Goal: Task Accomplishment & Management: Complete application form

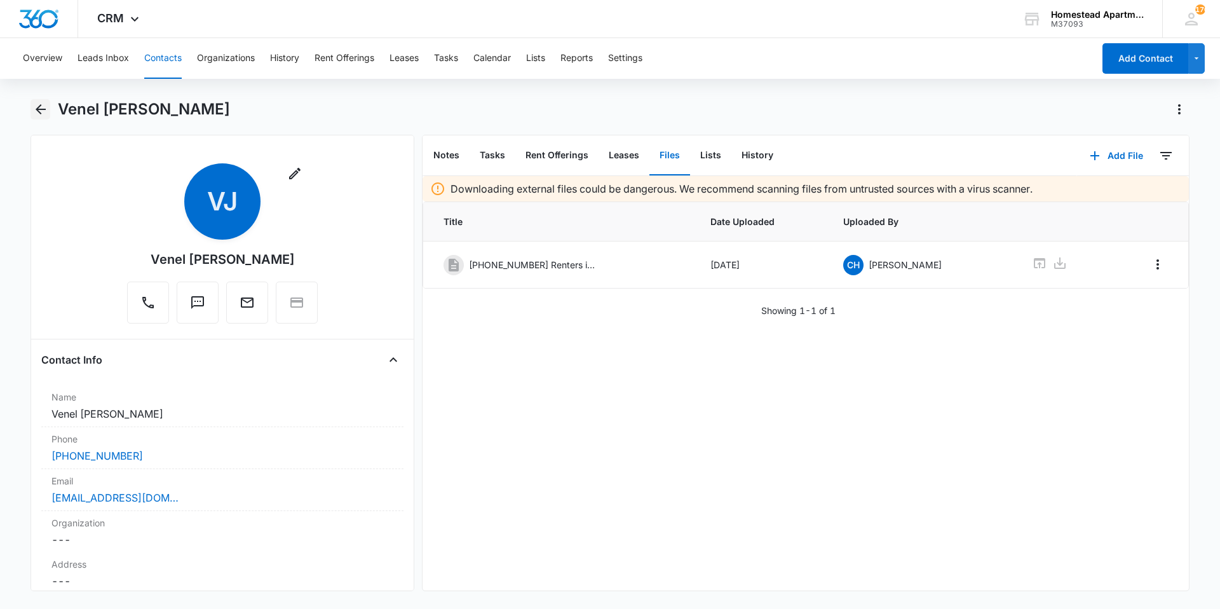
click at [41, 109] on icon "Back" at bounding box center [41, 109] width 10 height 10
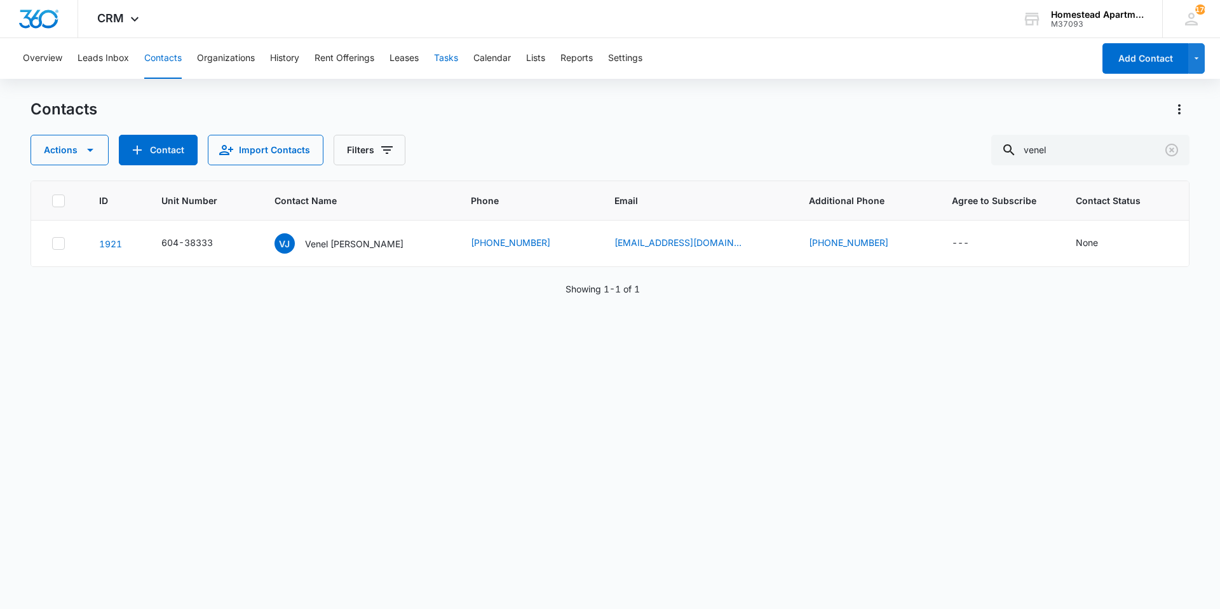
click at [454, 58] on button "Tasks" at bounding box center [446, 58] width 24 height 41
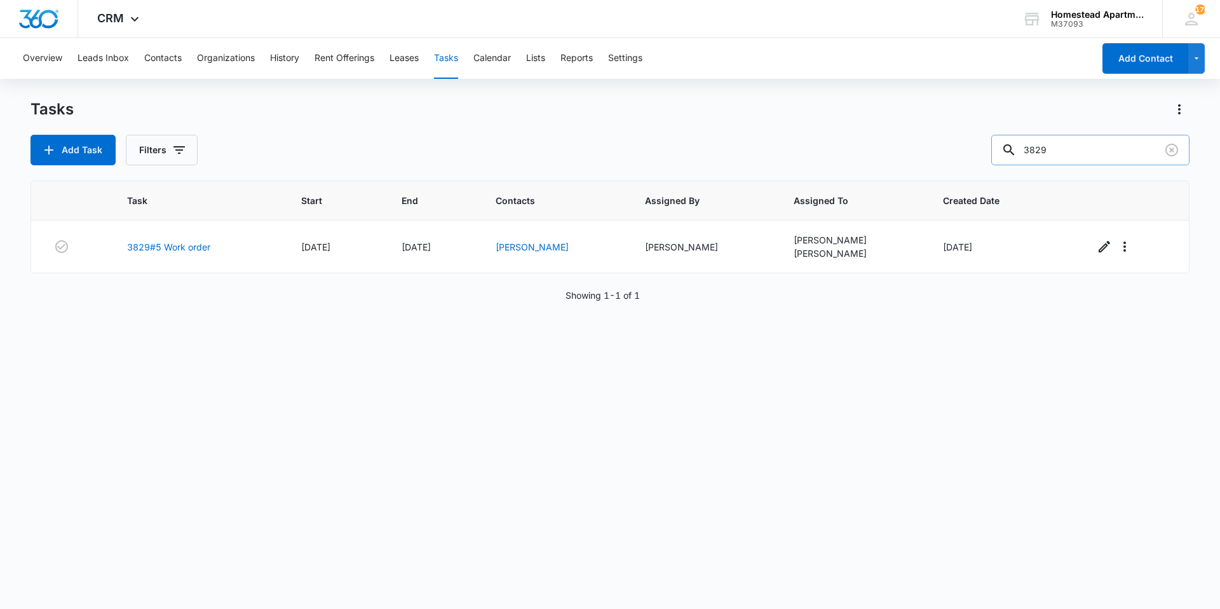
click at [1095, 148] on input "3829" at bounding box center [1090, 150] width 198 height 30
type input "3"
type input "3622"
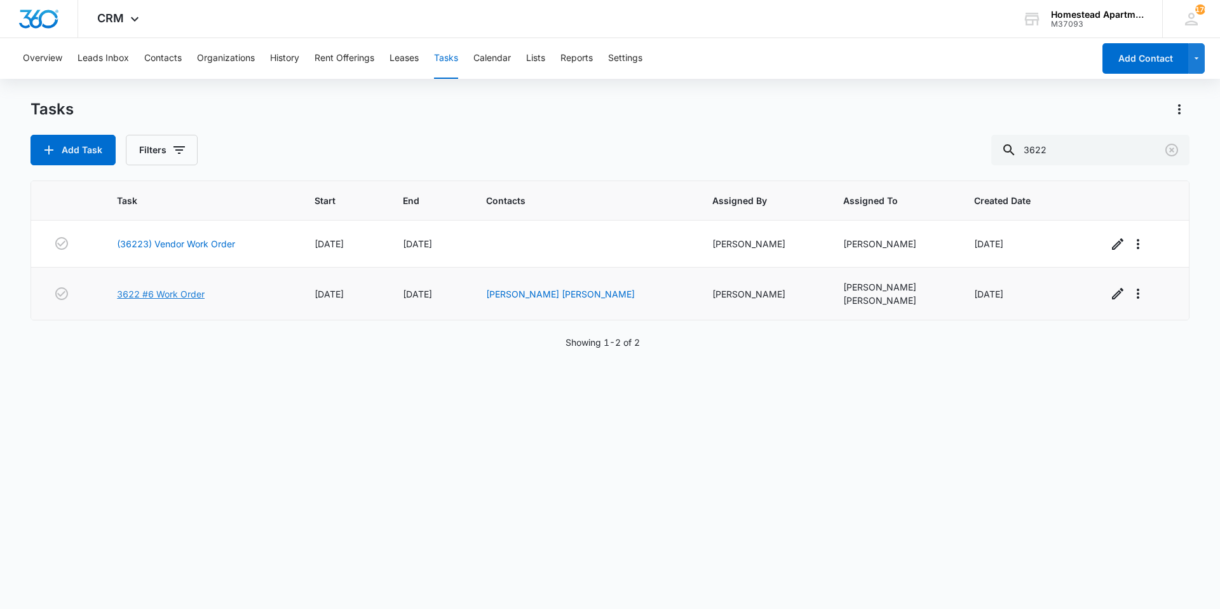
click at [181, 289] on link "3622 #6 Work Order" at bounding box center [161, 293] width 88 height 13
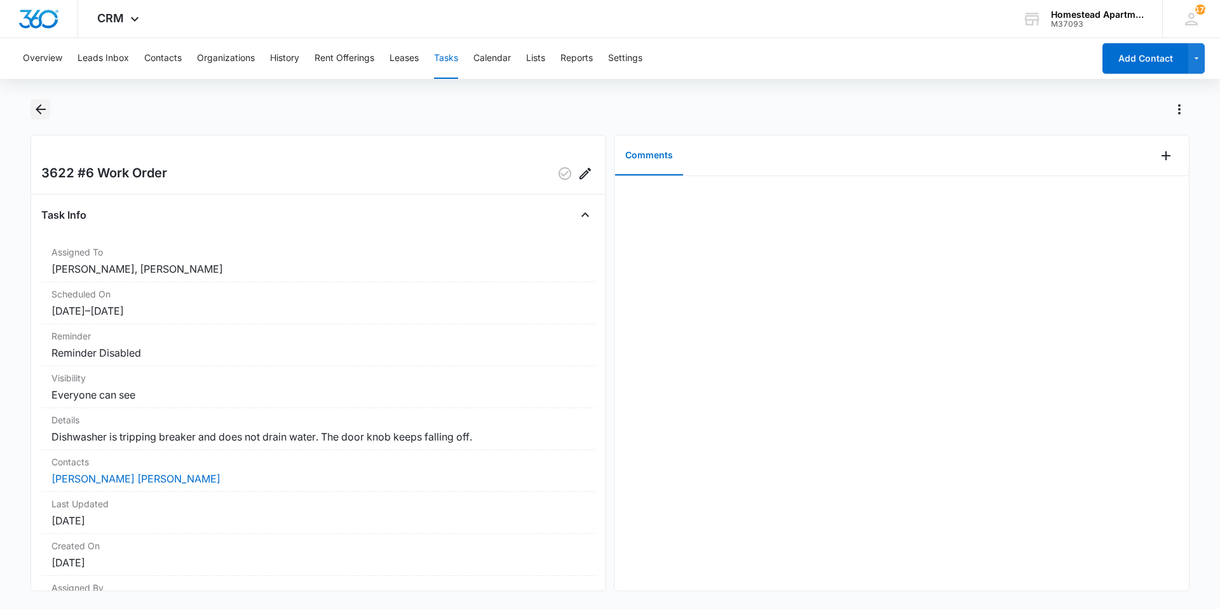
click at [39, 104] on icon "Back" at bounding box center [40, 109] width 15 height 15
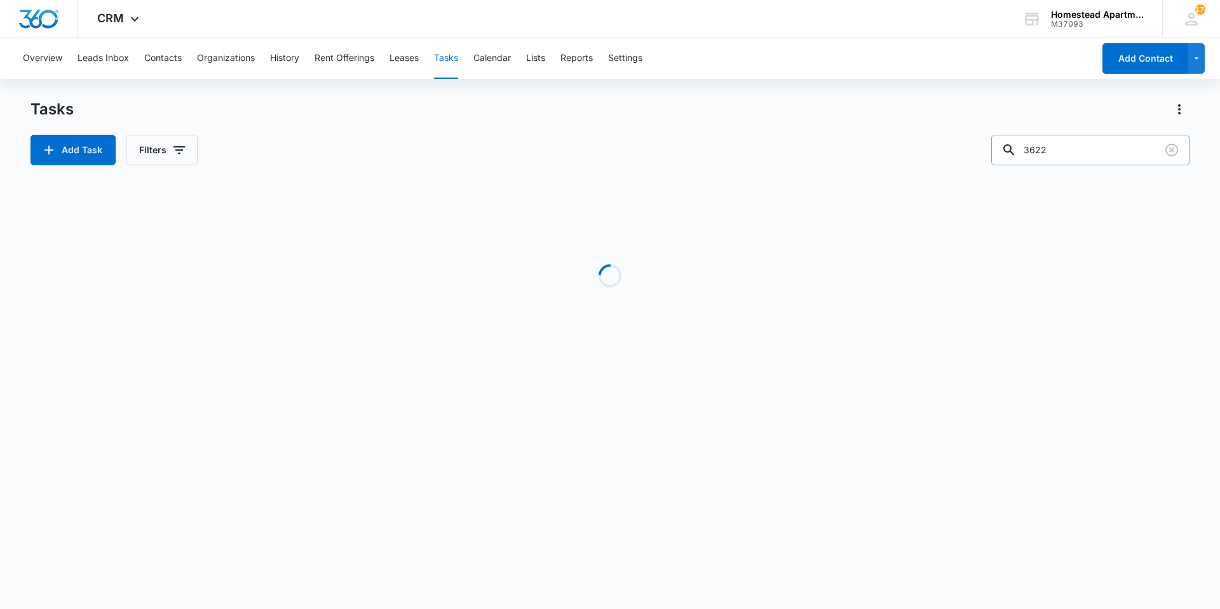
click at [1093, 147] on input "3622" at bounding box center [1090, 150] width 198 height 30
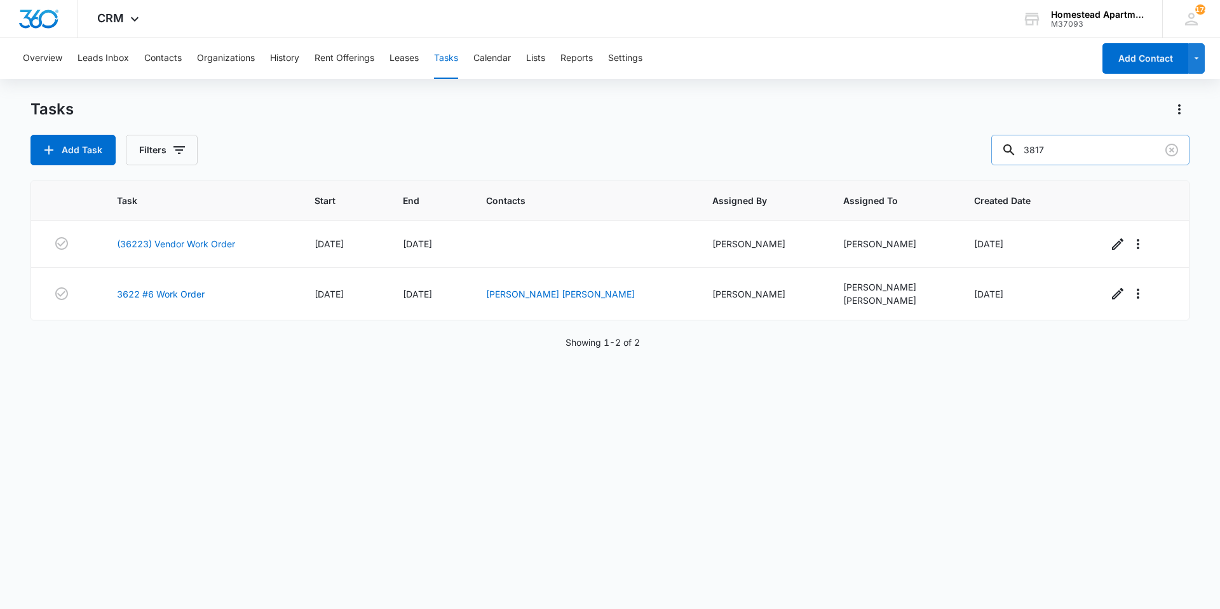
type input "3817"
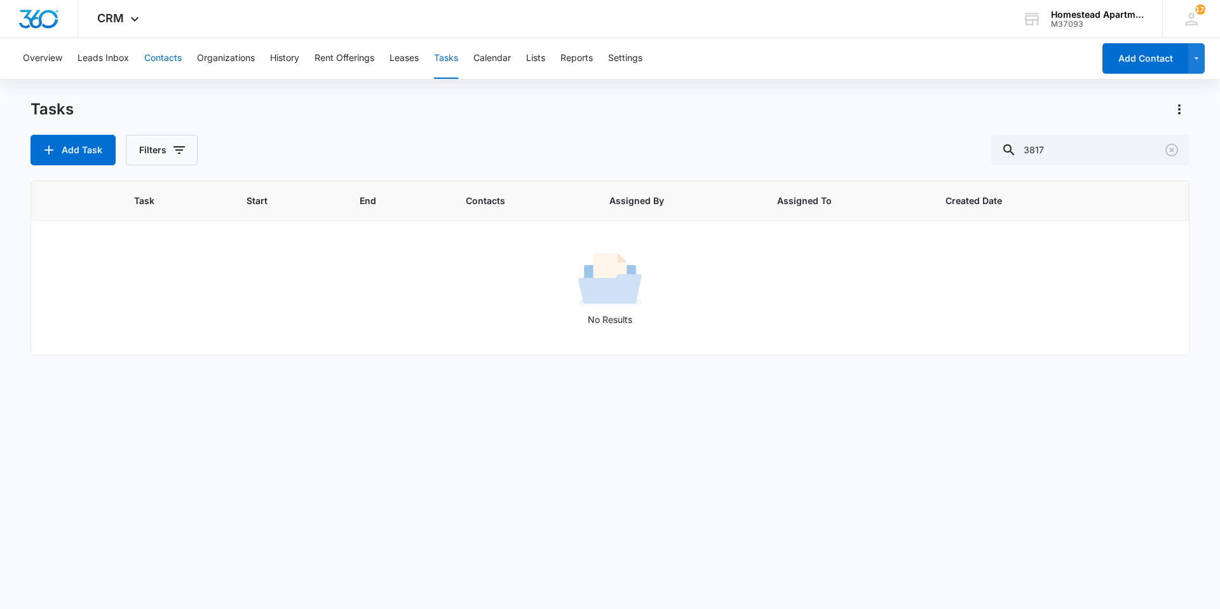
click at [167, 55] on button "Contacts" at bounding box center [162, 58] width 37 height 41
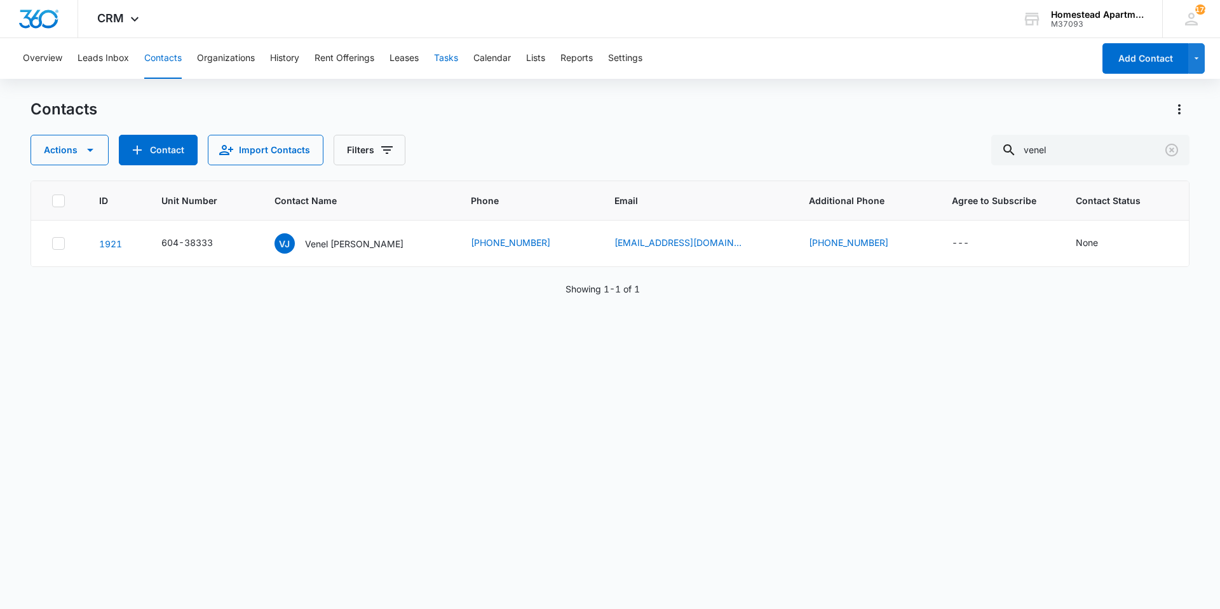
click at [446, 58] on button "Tasks" at bounding box center [446, 58] width 24 height 41
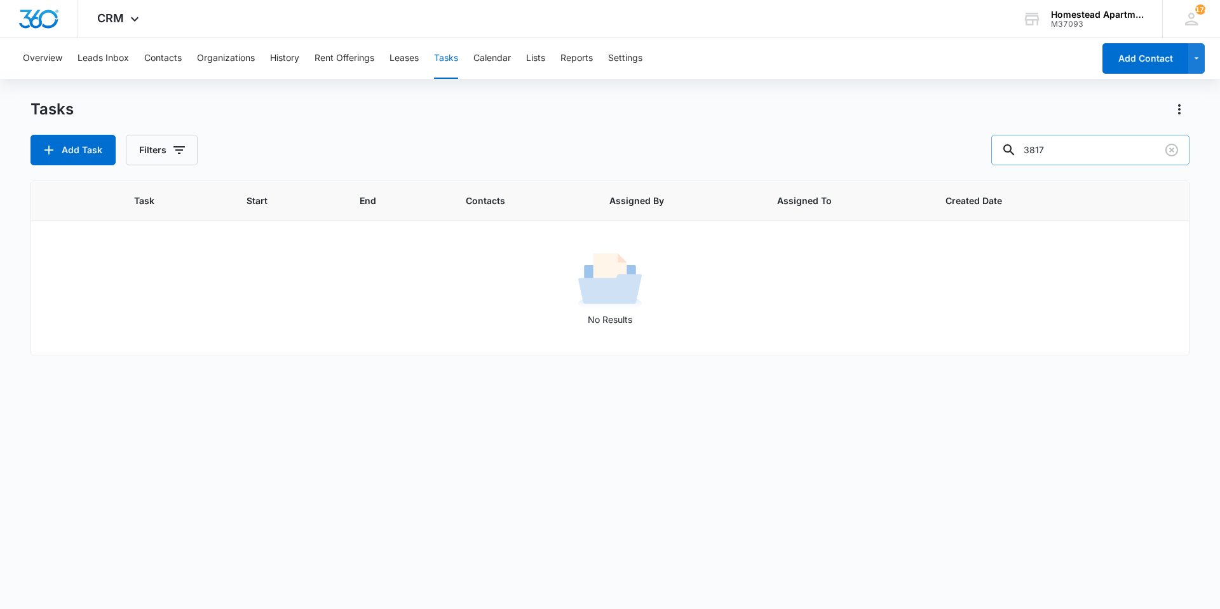
click at [1088, 156] on input "3817" at bounding box center [1090, 150] width 198 height 30
click at [53, 142] on icon "button" at bounding box center [48, 149] width 15 height 15
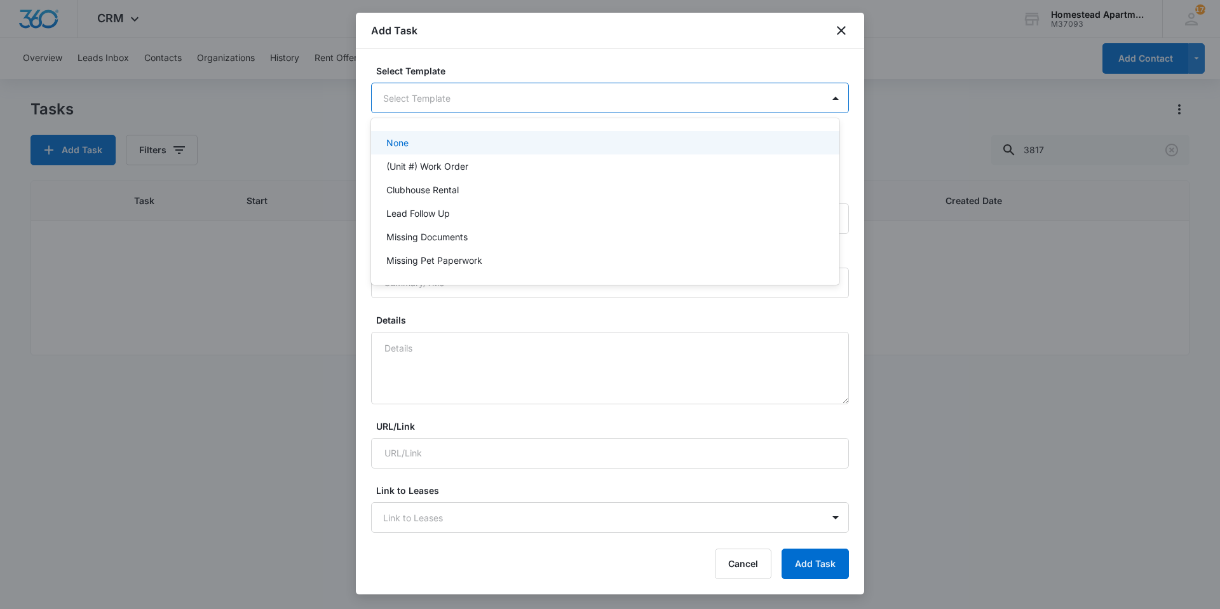
click at [388, 94] on body "CRM Apps Reputation Websites Forms CRM Email Social Content Intelligence Files …" at bounding box center [610, 304] width 1220 height 609
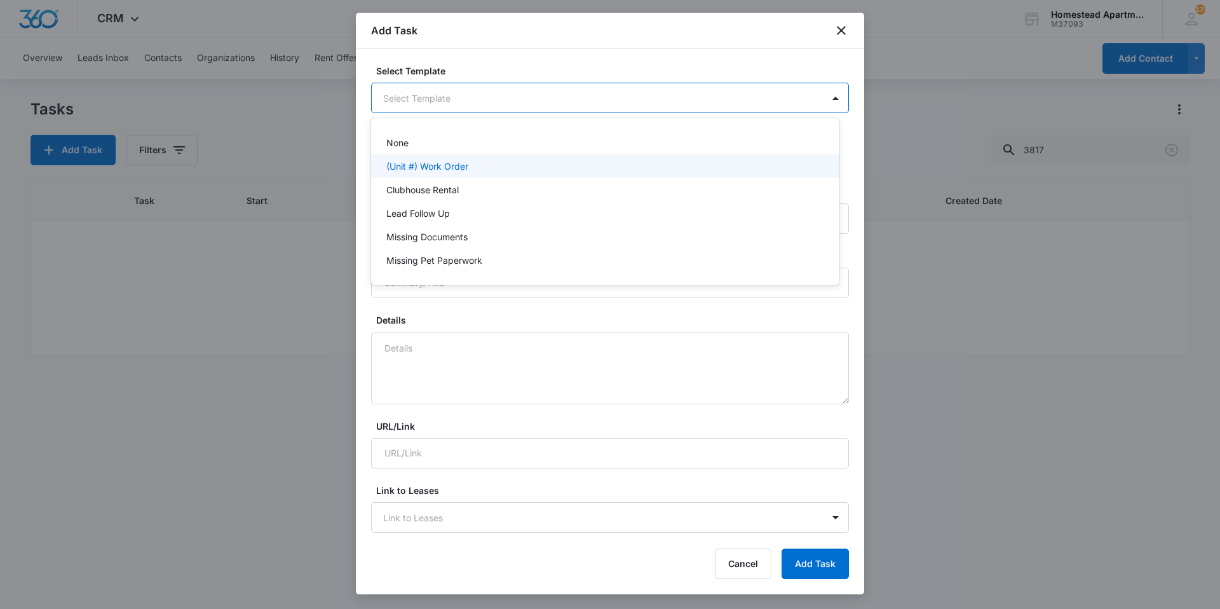
click at [424, 168] on p "(Unit #) Work Order" at bounding box center [427, 165] width 82 height 13
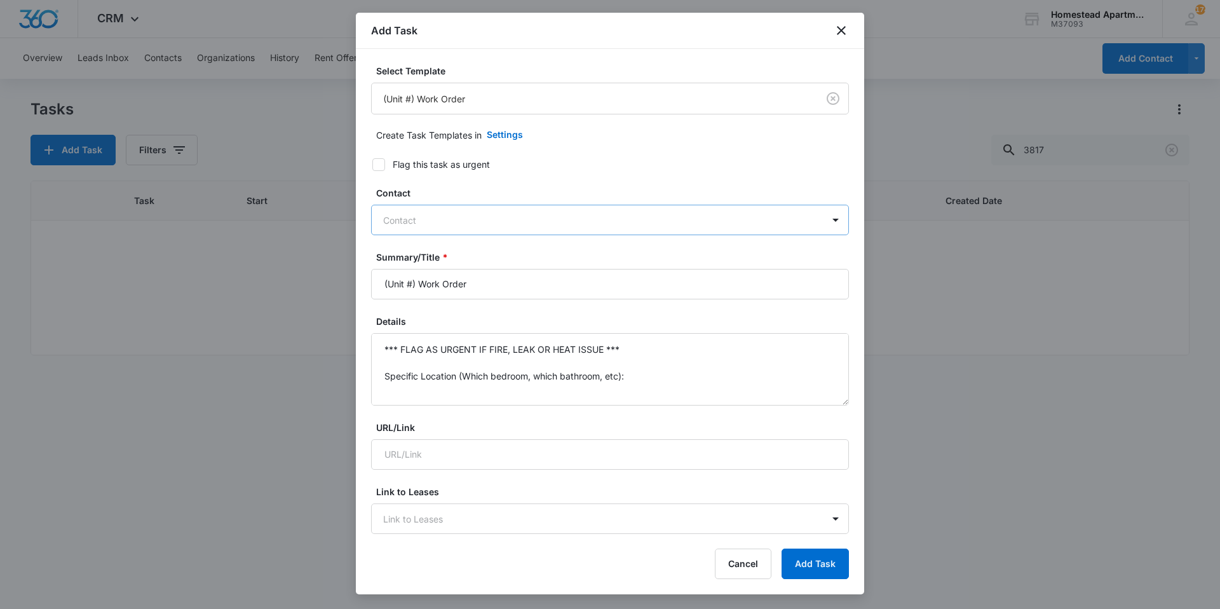
click at [500, 219] on div at bounding box center [602, 220] width 438 height 16
type input "Eliz"
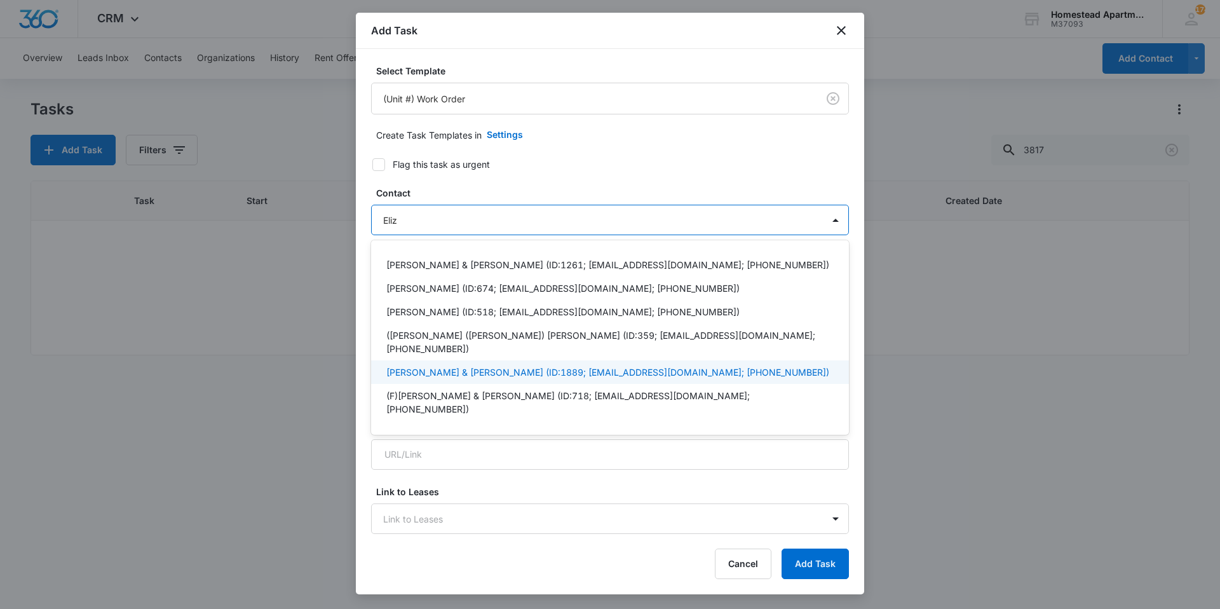
click at [508, 365] on p "[PERSON_NAME] & [PERSON_NAME] (ID:1889; [EMAIL_ADDRESS][DOMAIN_NAME]; [PHONE_NU…" at bounding box center [607, 371] width 443 height 13
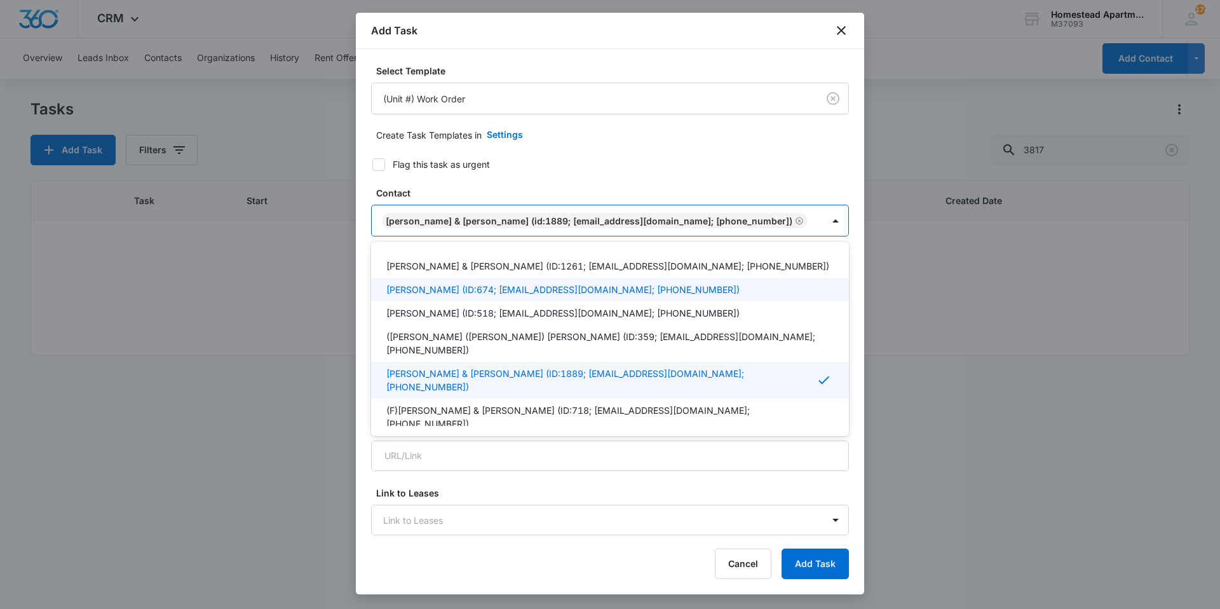
click at [585, 177] on form "Select Template (Unit #) Work Order Create Task Templates in Settings Flag this…" at bounding box center [610, 620] width 478 height 1113
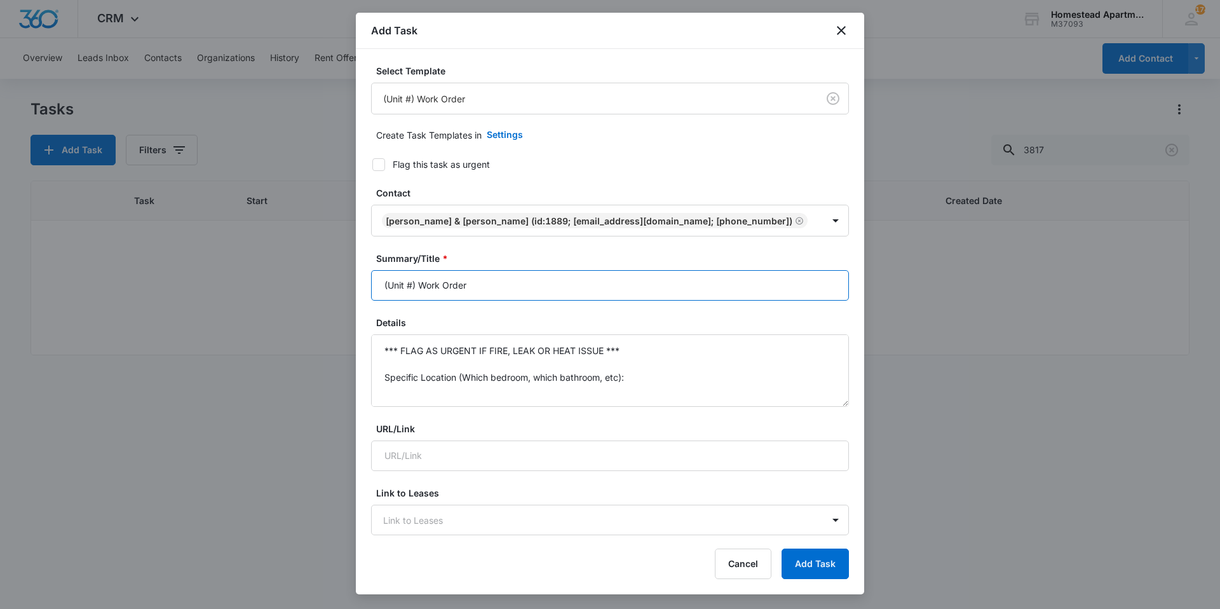
drag, startPoint x: 485, startPoint y: 285, endPoint x: 360, endPoint y: 284, distance: 124.5
click at [360, 284] on div "Select Template (Unit #) Work Order Create Task Templates in Settings Flag this…" at bounding box center [610, 292] width 508 height 487
type input "3817 #6 Work Order"
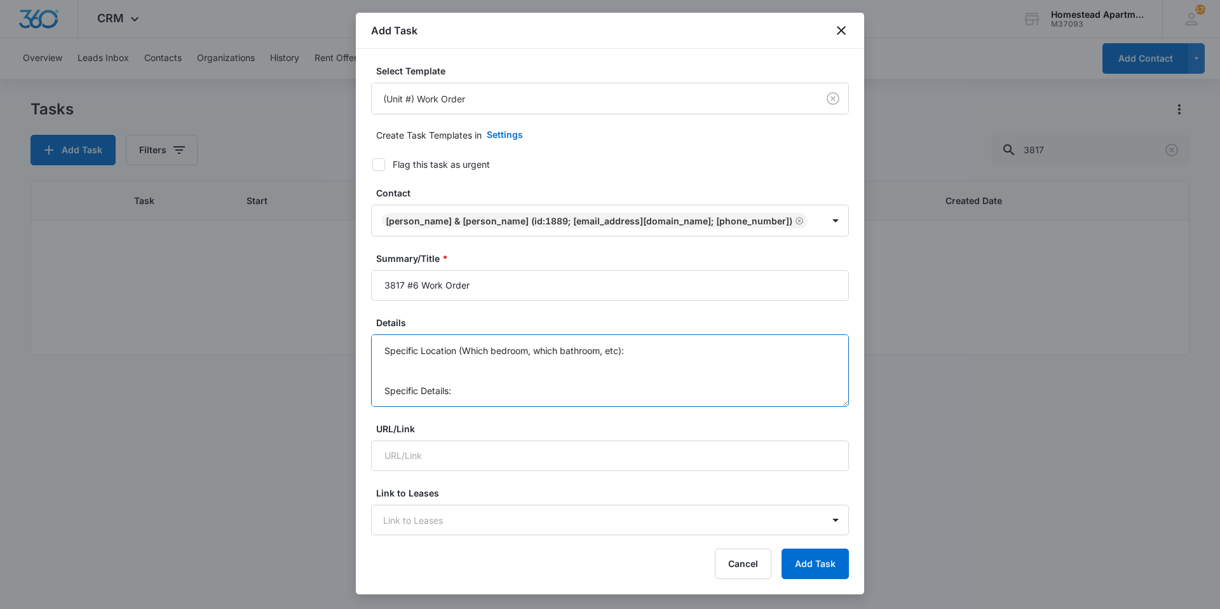
scroll to position [93, 0]
drag, startPoint x: 382, startPoint y: 346, endPoint x: 633, endPoint y: 405, distance: 257.2
click at [633, 405] on textarea "*** FLAG AS URGENT IF FIRE, LEAK OR HEAT ISSUE *** Specific Location (Which bed…" at bounding box center [610, 370] width 478 height 72
click at [431, 342] on textarea "Details" at bounding box center [610, 370] width 478 height 72
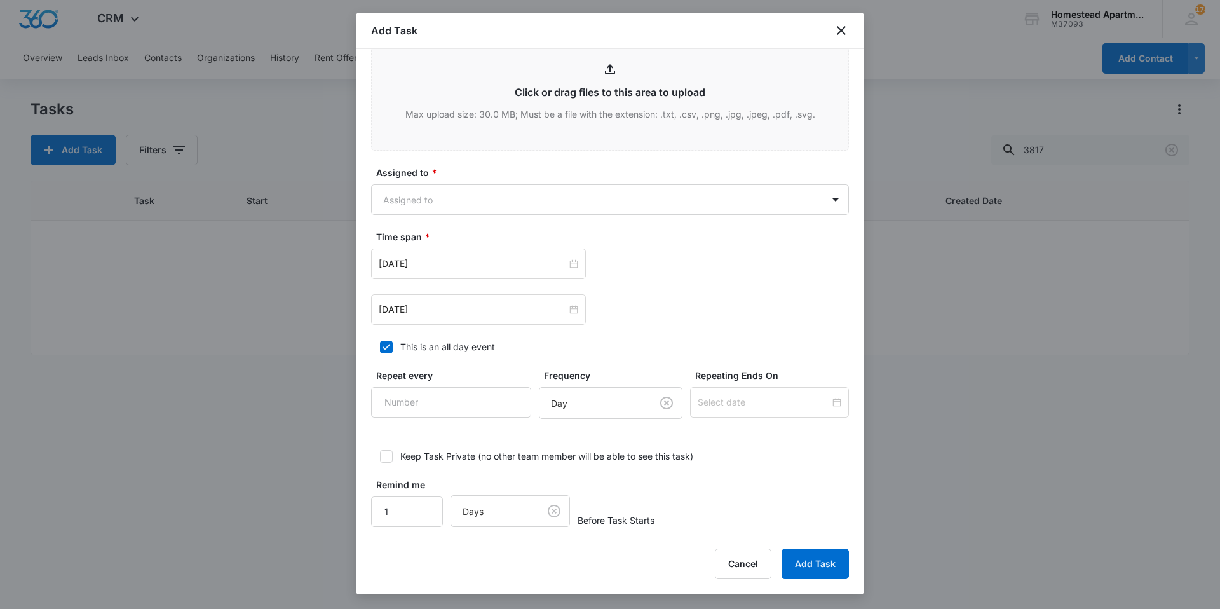
scroll to position [656, 0]
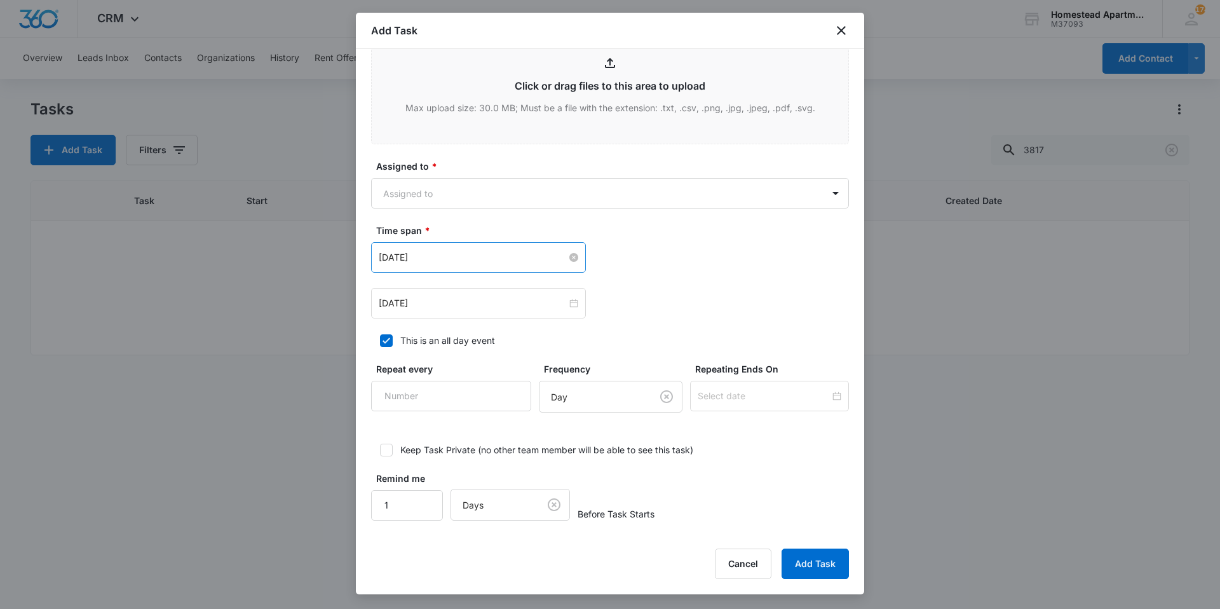
type textarea "Water filter is needed she just moved in and needs to be changed."
click at [471, 262] on input "[DATE]" at bounding box center [473, 257] width 188 height 14
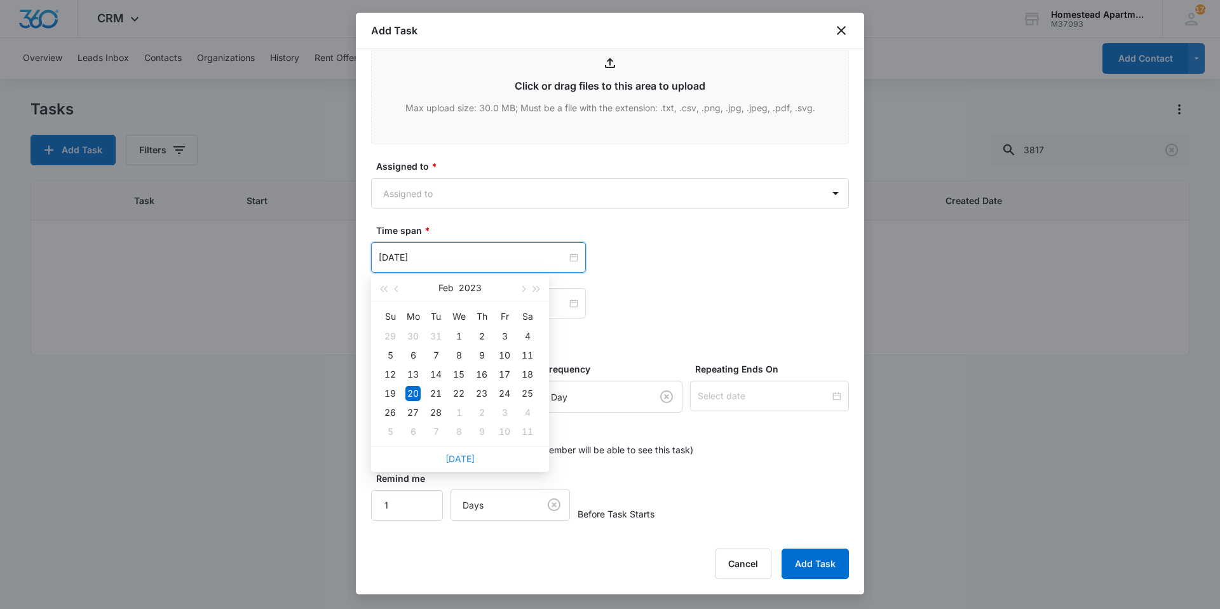
click at [466, 461] on link "[DATE]" at bounding box center [459, 458] width 29 height 11
type input "[DATE]"
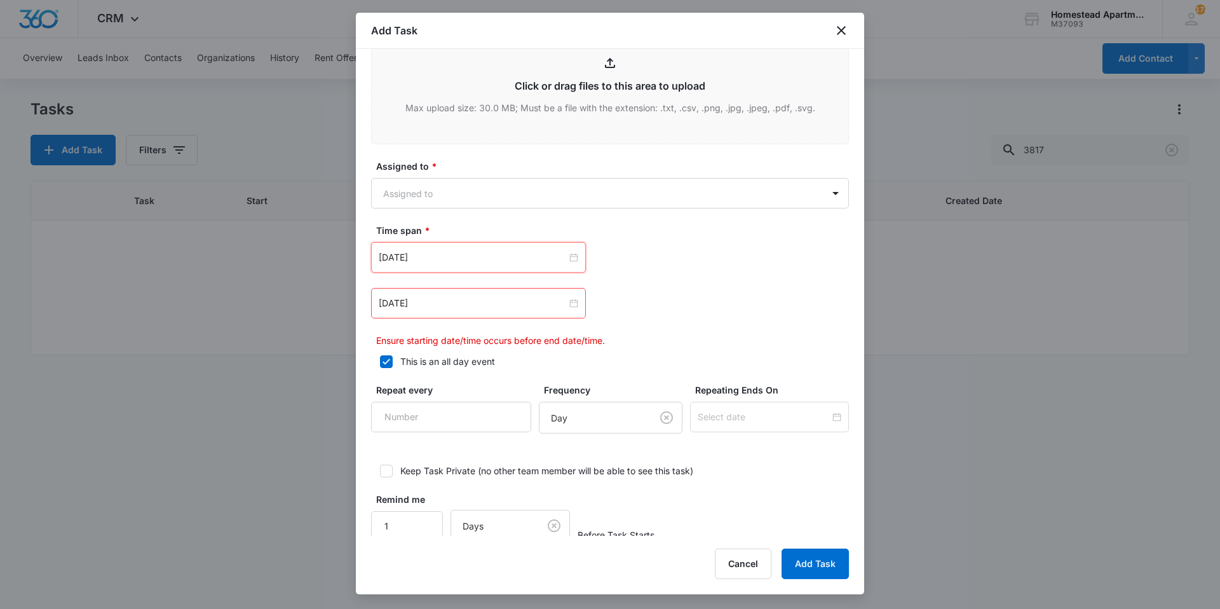
click at [669, 290] on div "[DATE]" at bounding box center [610, 303] width 478 height 30
click at [452, 300] on input "[DATE]" at bounding box center [473, 303] width 188 height 14
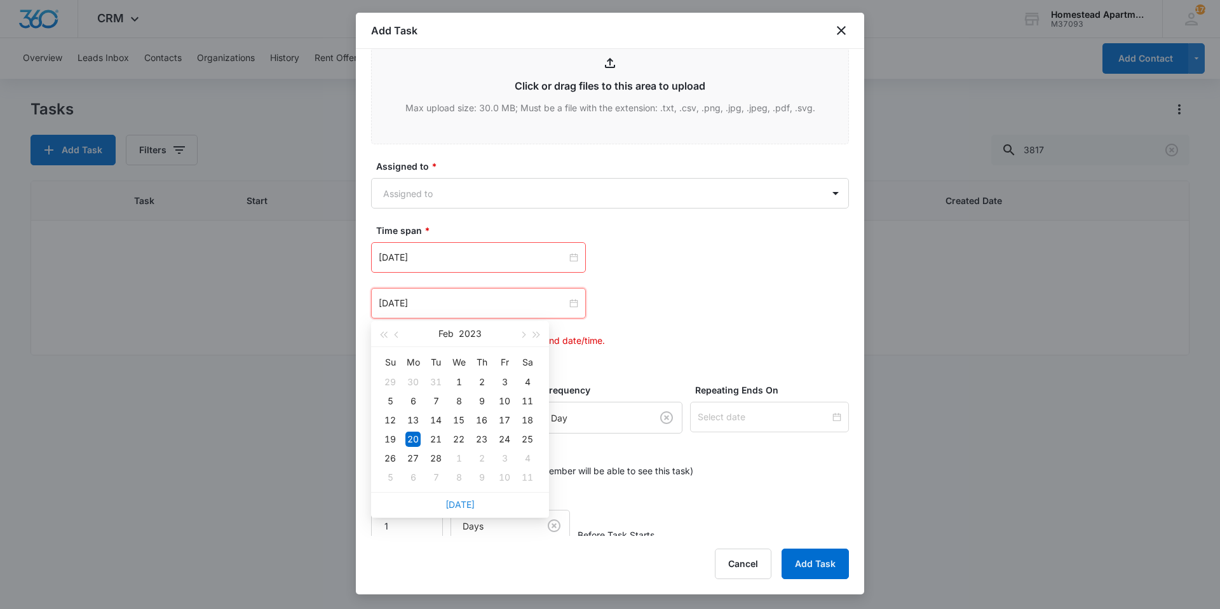
click at [464, 507] on link "[DATE]" at bounding box center [459, 504] width 29 height 11
type input "[DATE]"
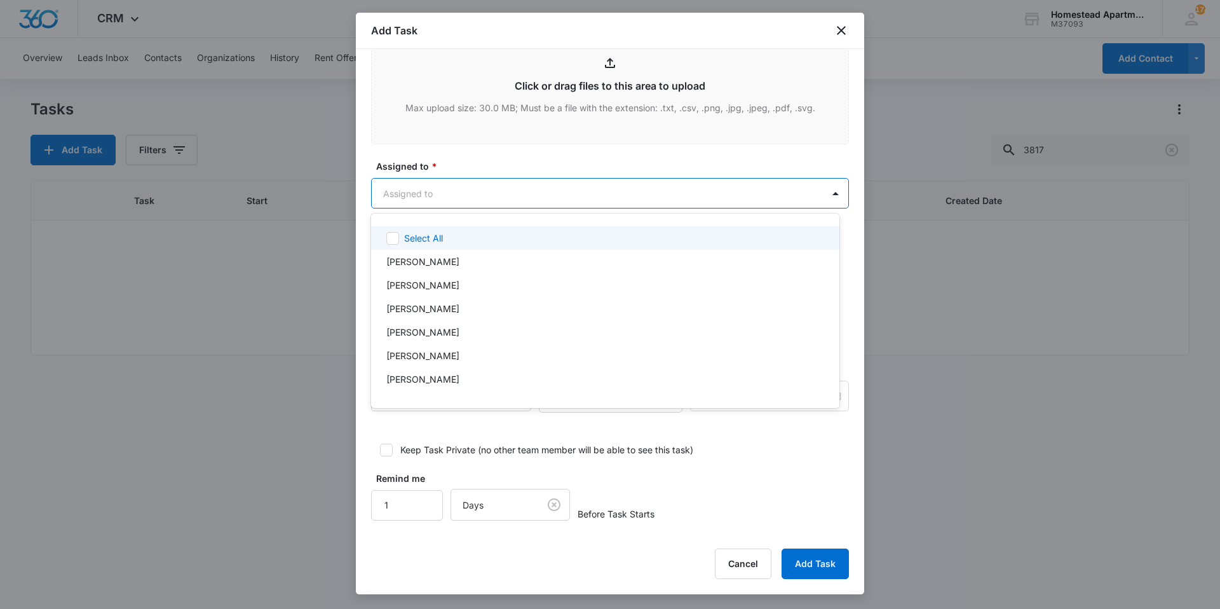
click at [618, 191] on body "CRM Apps Reputation Websites Forms CRM Email Social Content Intelligence Files …" at bounding box center [610, 304] width 1220 height 609
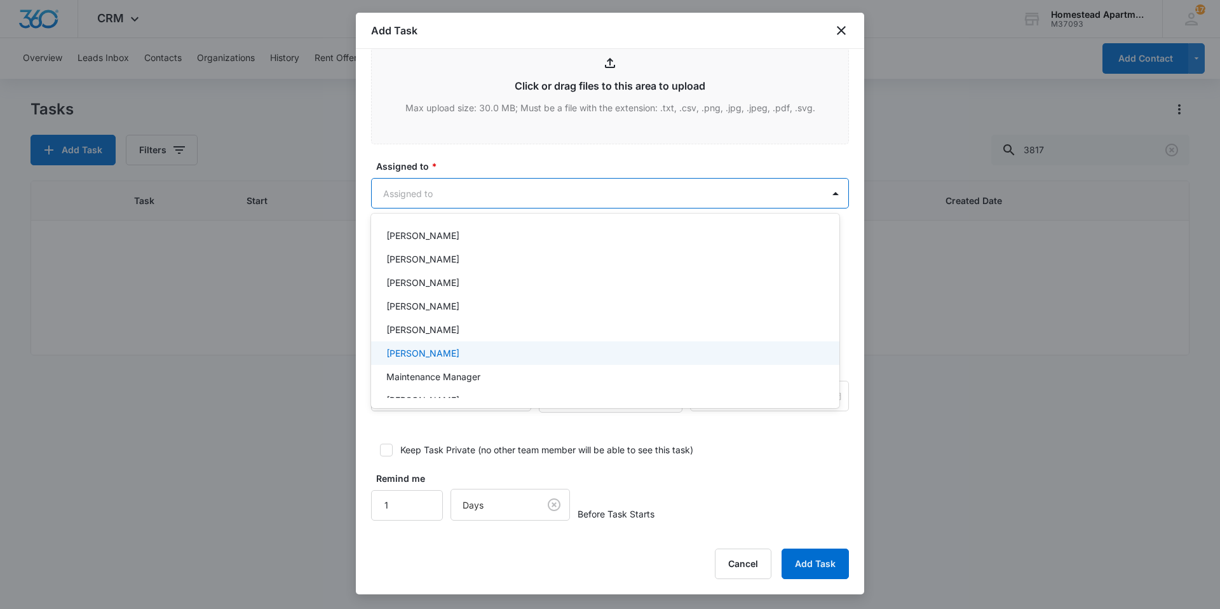
scroll to position [207, 0]
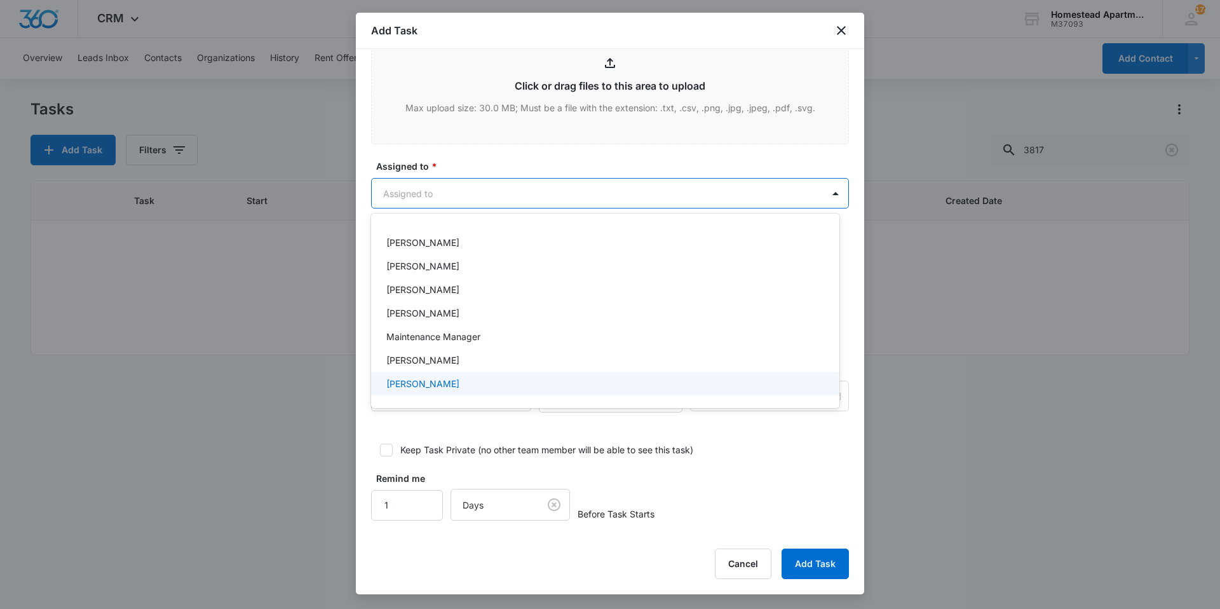
click at [429, 381] on p "[PERSON_NAME]" at bounding box center [422, 383] width 73 height 13
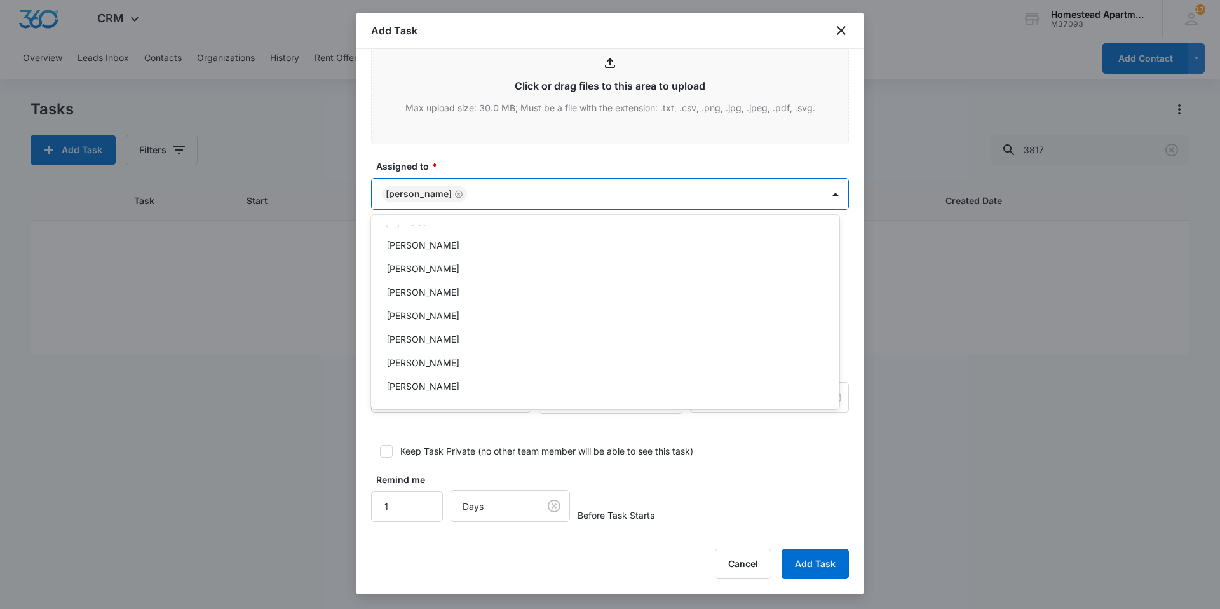
scroll to position [17, 0]
click at [422, 273] on p "[PERSON_NAME]" at bounding box center [422, 269] width 73 height 13
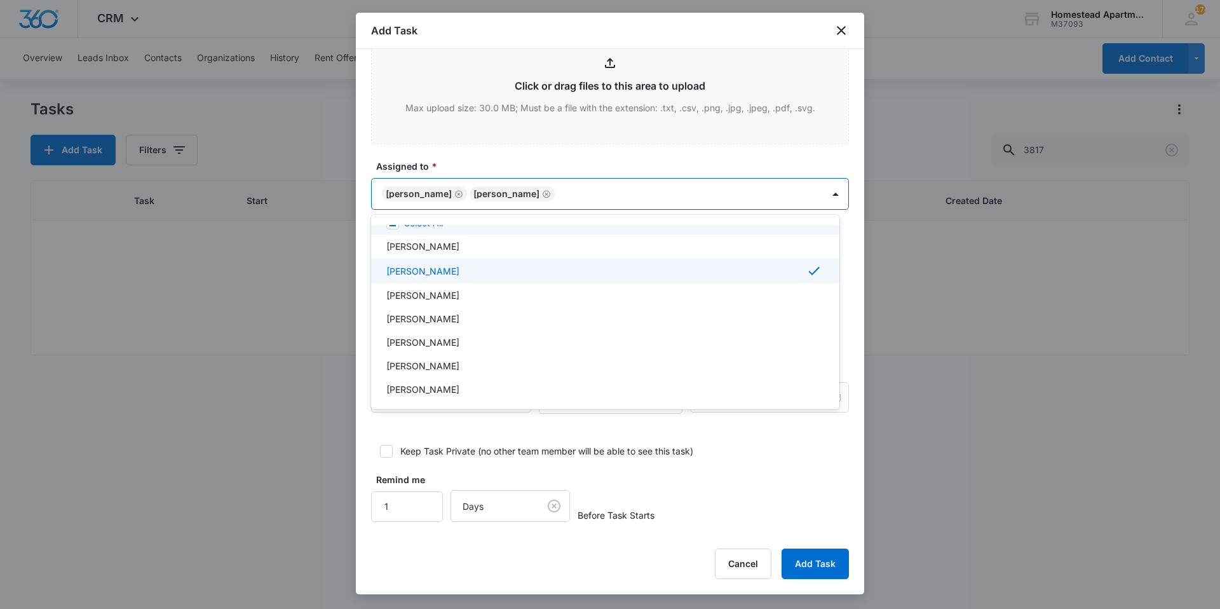
click at [559, 153] on div at bounding box center [610, 304] width 1220 height 609
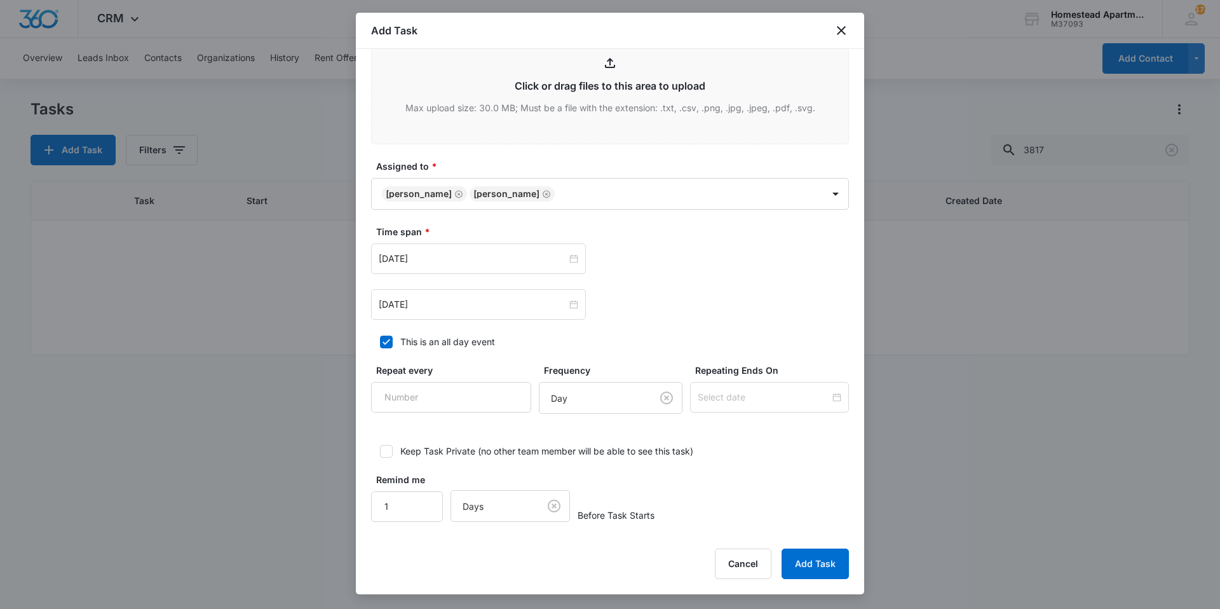
scroll to position [658, 0]
click at [816, 557] on button "Add Task" at bounding box center [815, 563] width 67 height 30
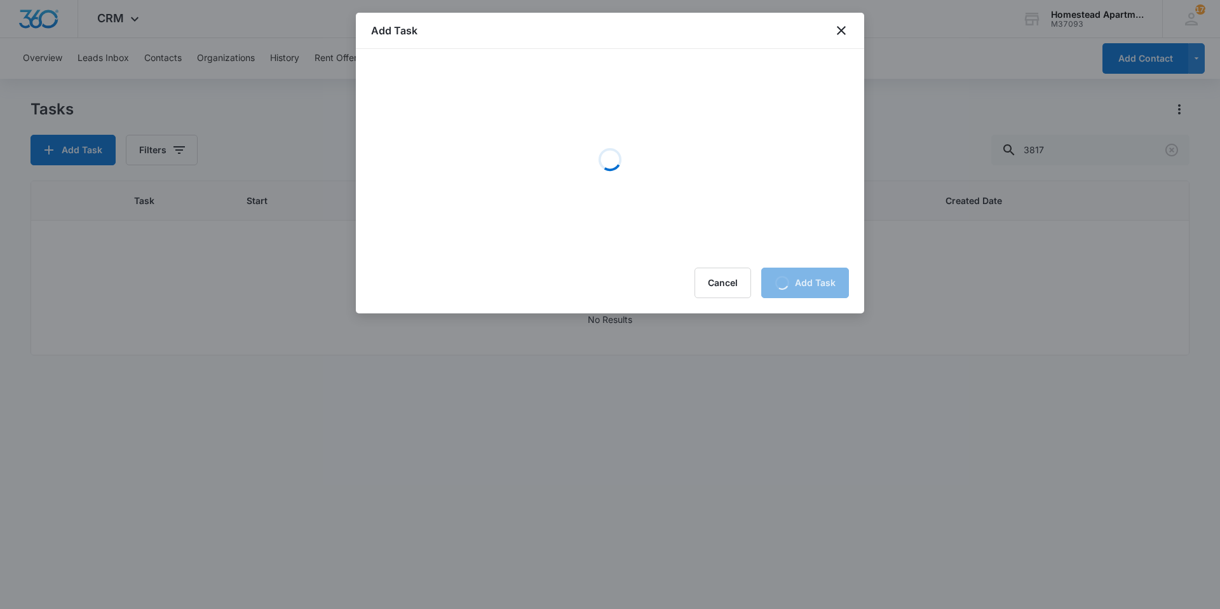
scroll to position [0, 0]
